Goal: Check status: Check status

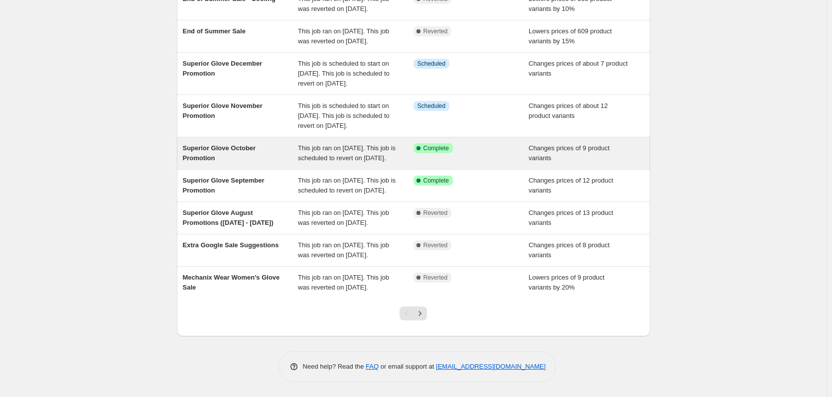
scroll to position [199, 0]
click at [223, 143] on div "Superior Glove October Promotion" at bounding box center [241, 153] width 116 height 20
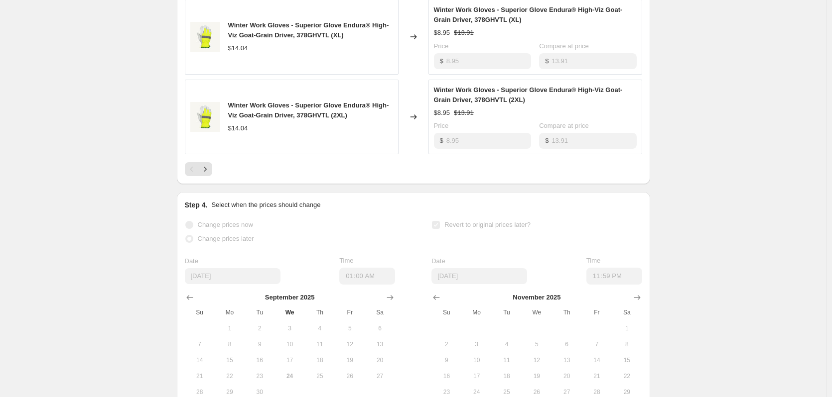
scroll to position [747, 0]
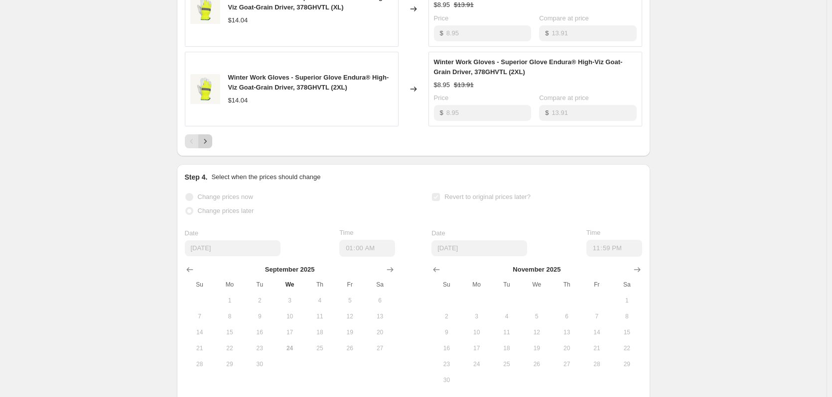
click at [212, 135] on button "Next" at bounding box center [205, 141] width 14 height 14
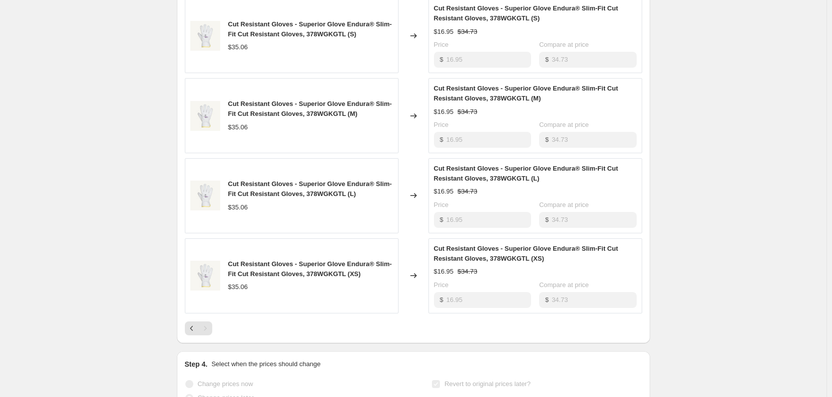
scroll to position [538, 0]
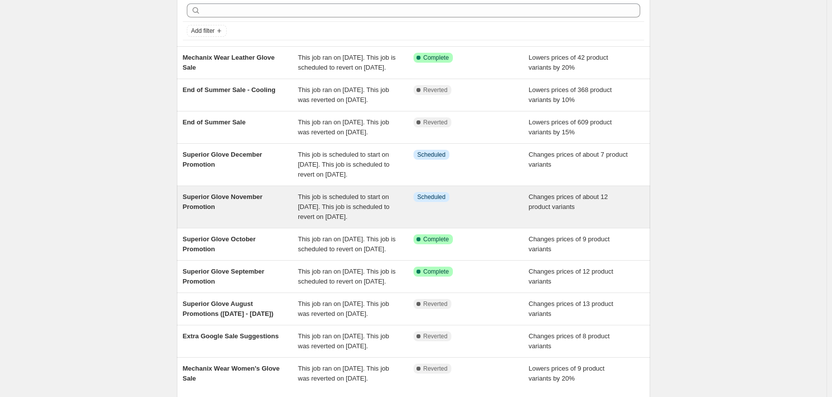
scroll to position [100, 0]
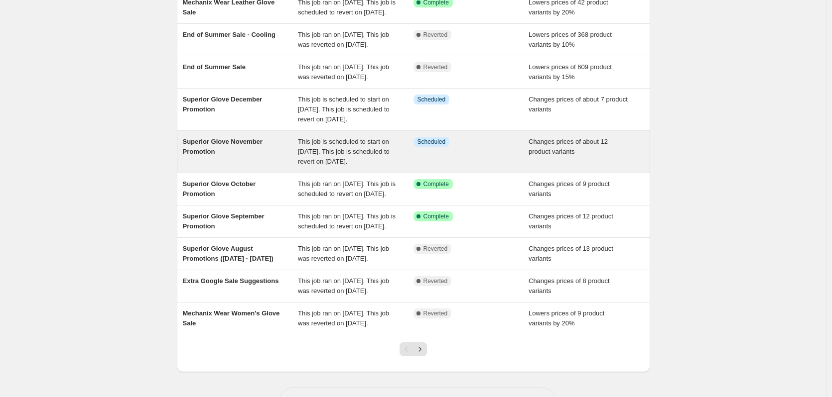
click at [251, 167] on div "Superior Glove November Promotion" at bounding box center [241, 152] width 116 height 30
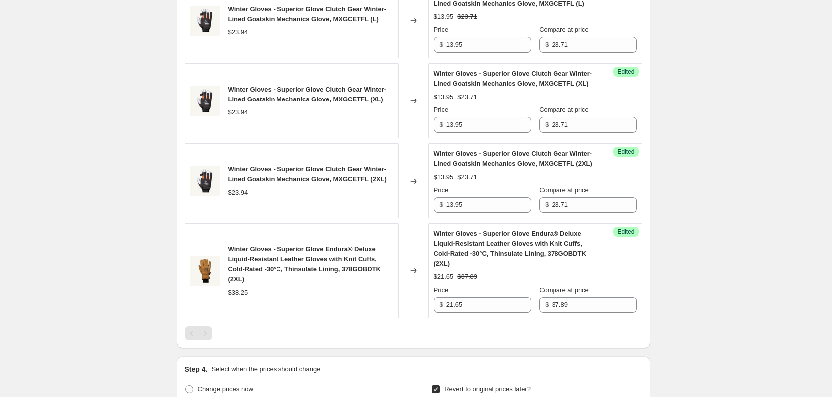
scroll to position [1195, 0]
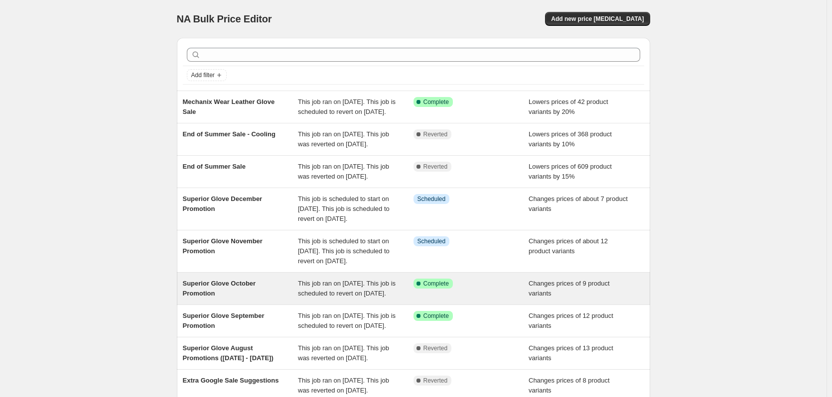
scroll to position [50, 0]
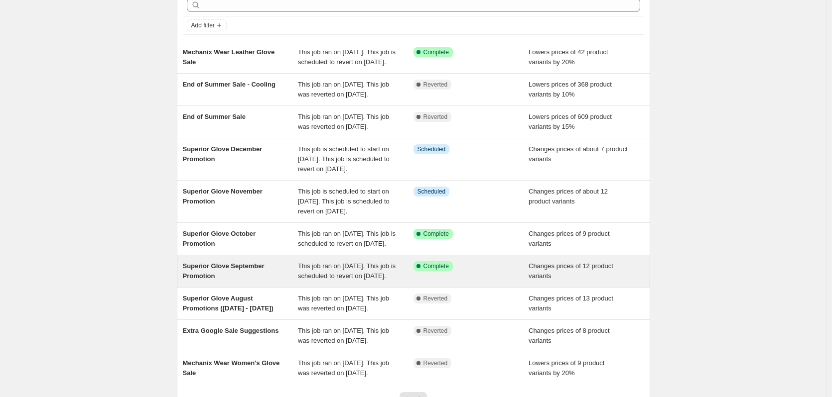
click at [344, 280] on span "This job ran on [DATE]. This job is scheduled to revert on [DATE]." at bounding box center [347, 271] width 98 height 17
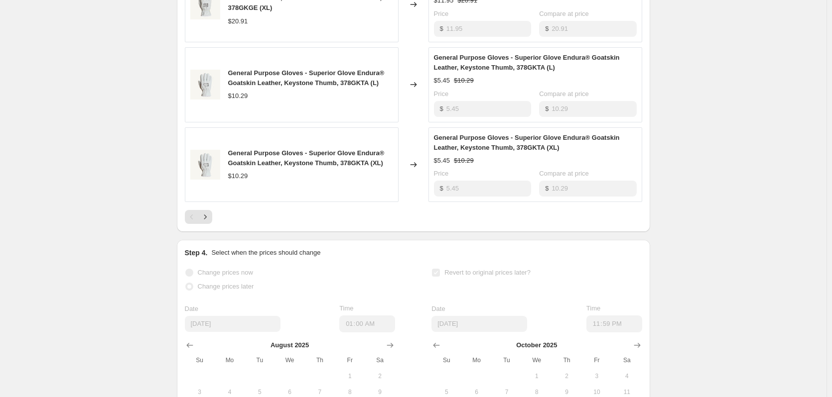
scroll to position [797, 0]
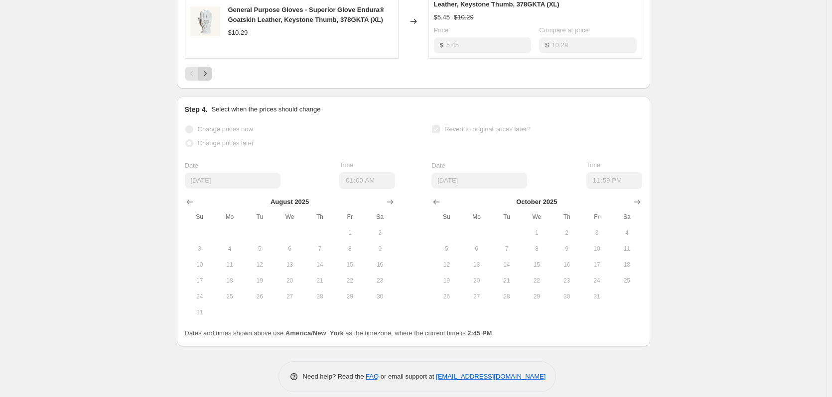
click at [206, 76] on icon "Next" at bounding box center [205, 74] width 2 height 4
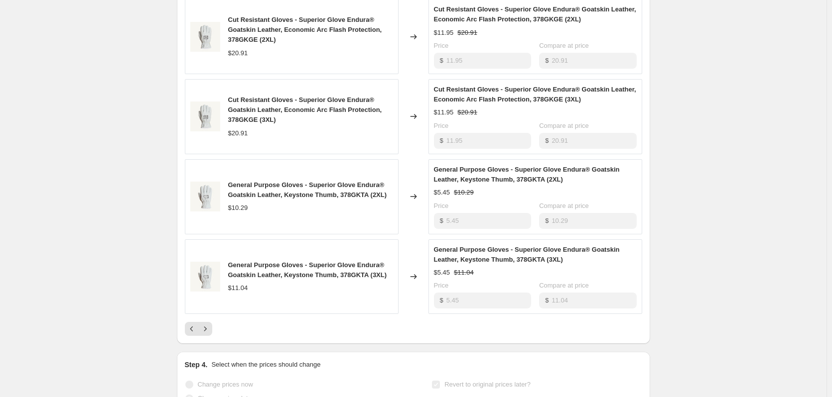
scroll to position [598, 0]
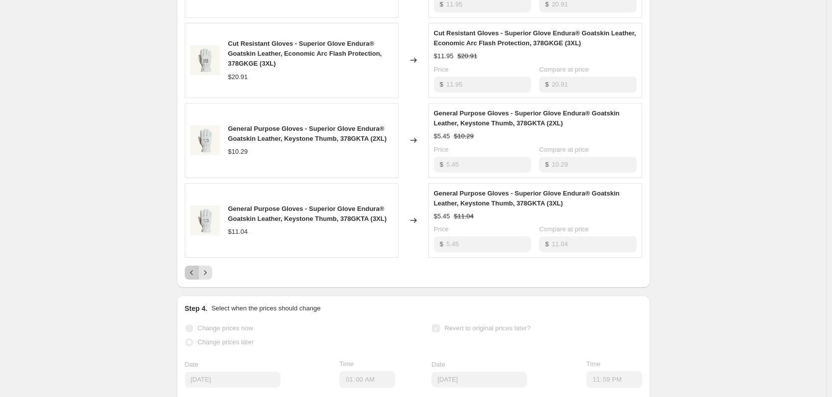
click at [189, 278] on icon "Previous" at bounding box center [192, 273] width 10 height 10
click at [212, 280] on button "Next" at bounding box center [205, 273] width 14 height 14
click at [210, 278] on icon "Next" at bounding box center [205, 273] width 10 height 10
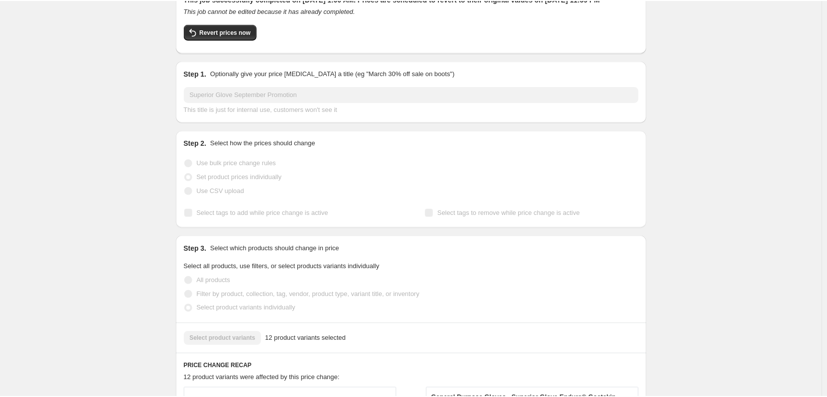
scroll to position [0, 0]
